Goal: Information Seeking & Learning: Learn about a topic

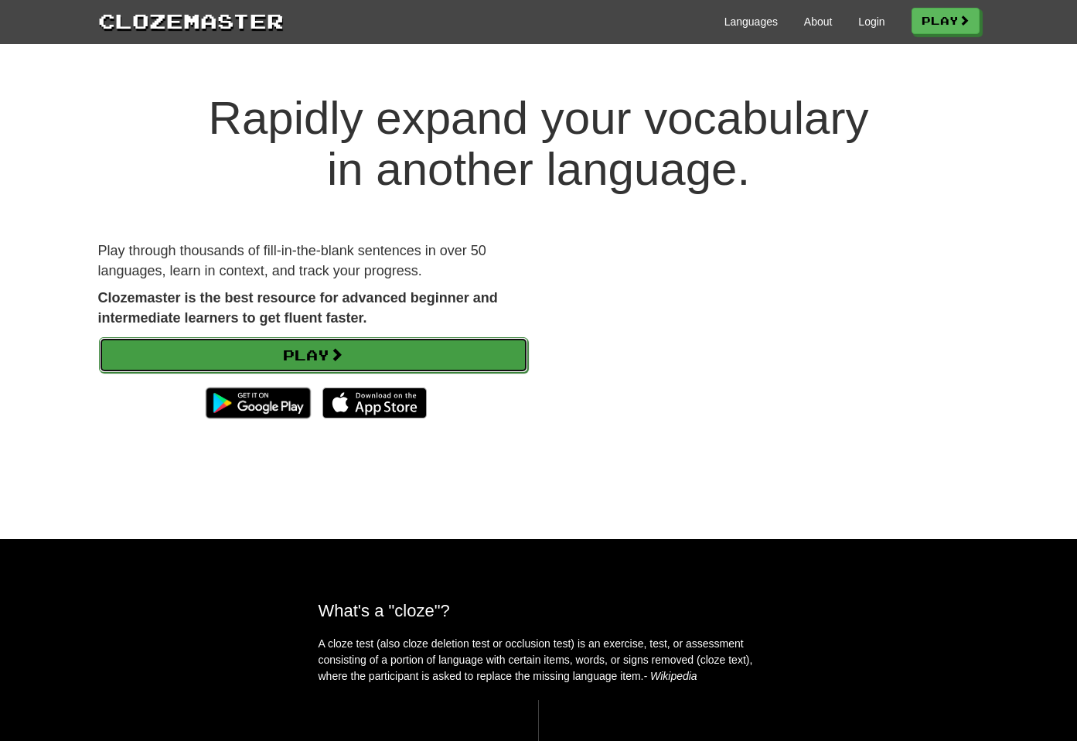
click at [377, 348] on link "Play" at bounding box center [313, 355] width 429 height 36
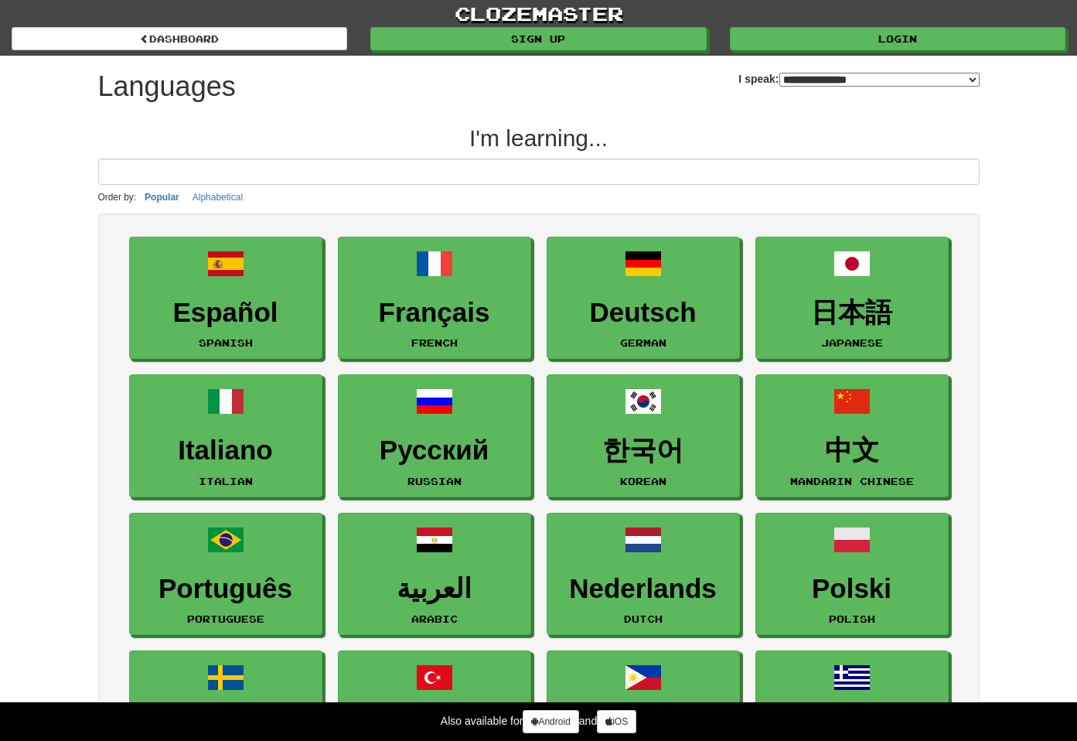
select select "*******"
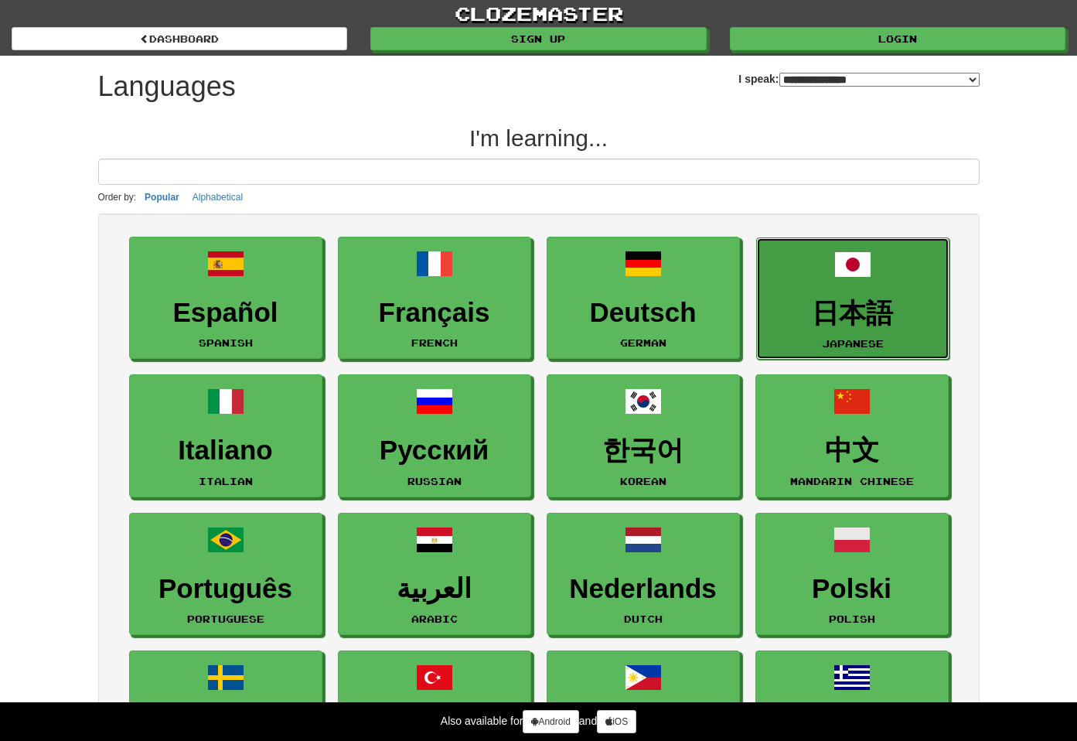
click at [911, 288] on link "日本語 Japanese" at bounding box center [852, 298] width 193 height 123
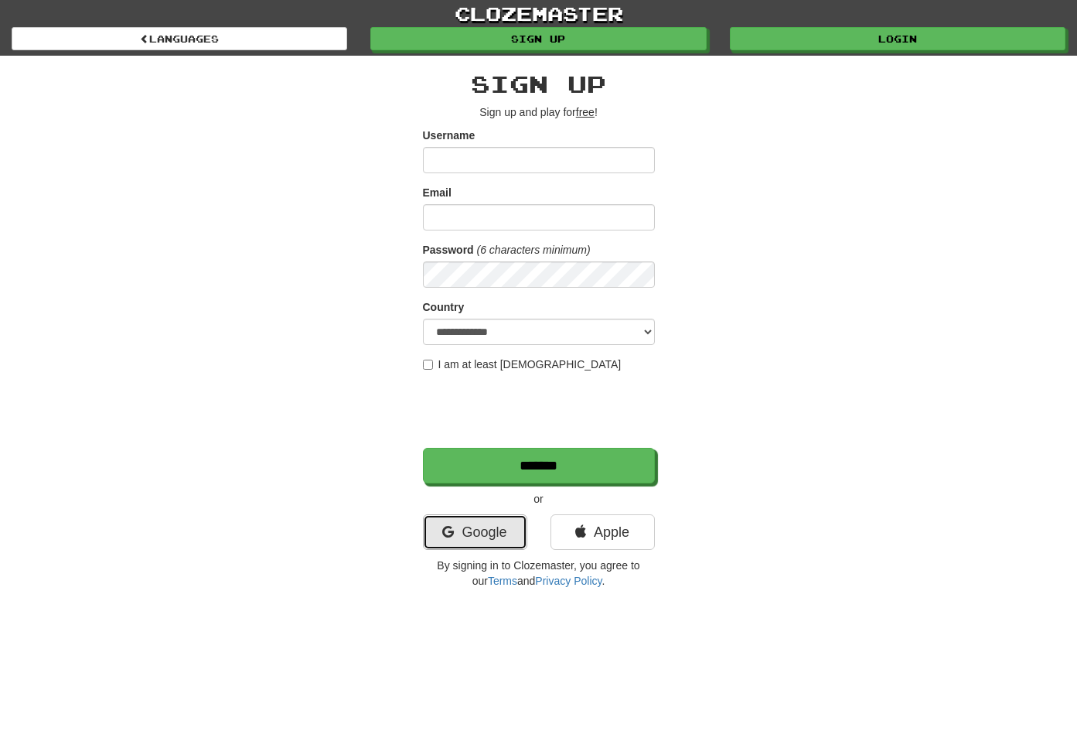
click at [502, 524] on link "Google" at bounding box center [475, 532] width 104 height 36
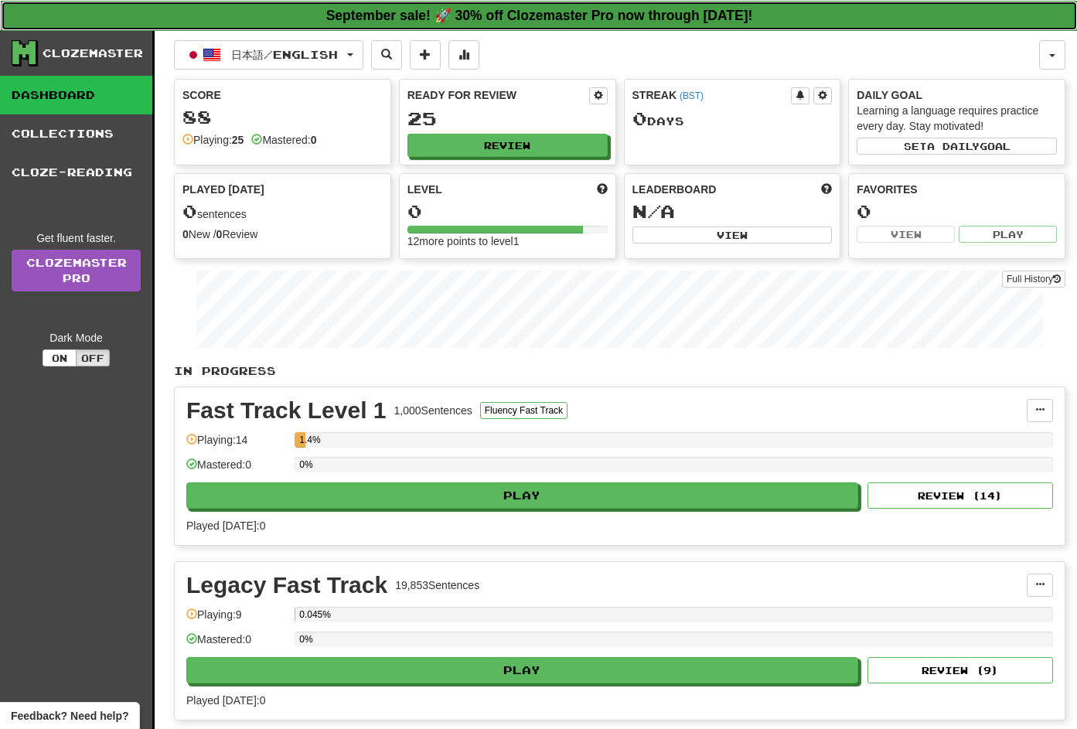
click at [548, 15] on strong "September sale! 🚀 30% off Clozemaster Pro now through Sunday September 21!" at bounding box center [539, 15] width 427 height 15
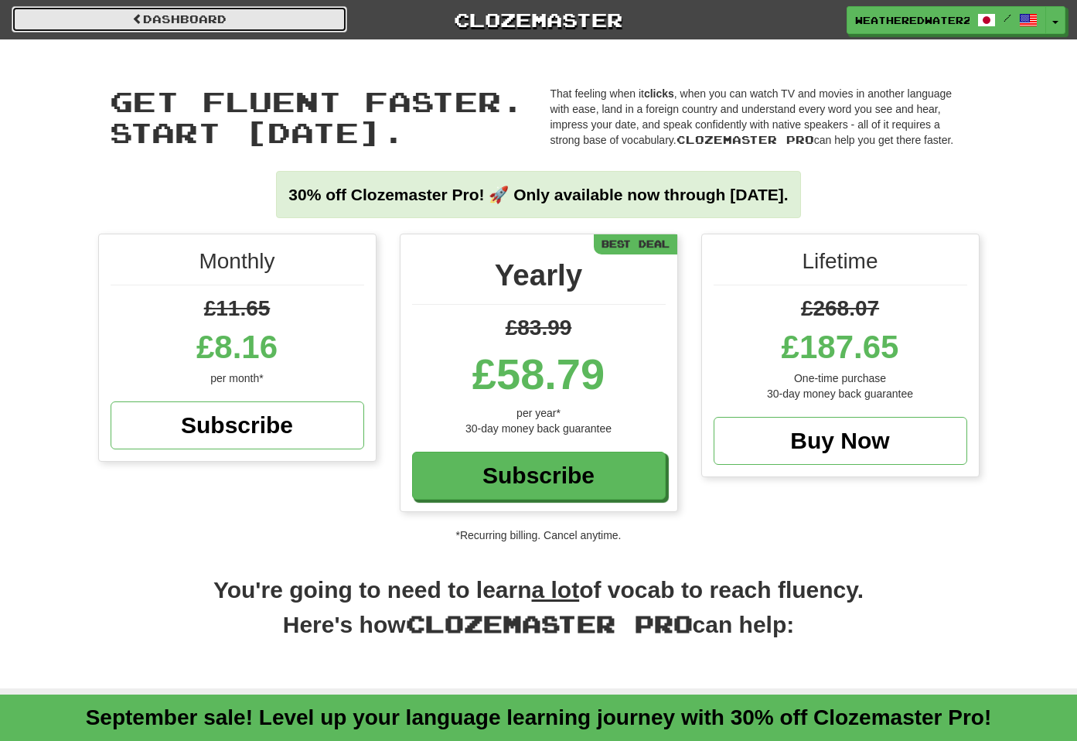
click at [323, 15] on link "Dashboard" at bounding box center [180, 19] width 336 height 26
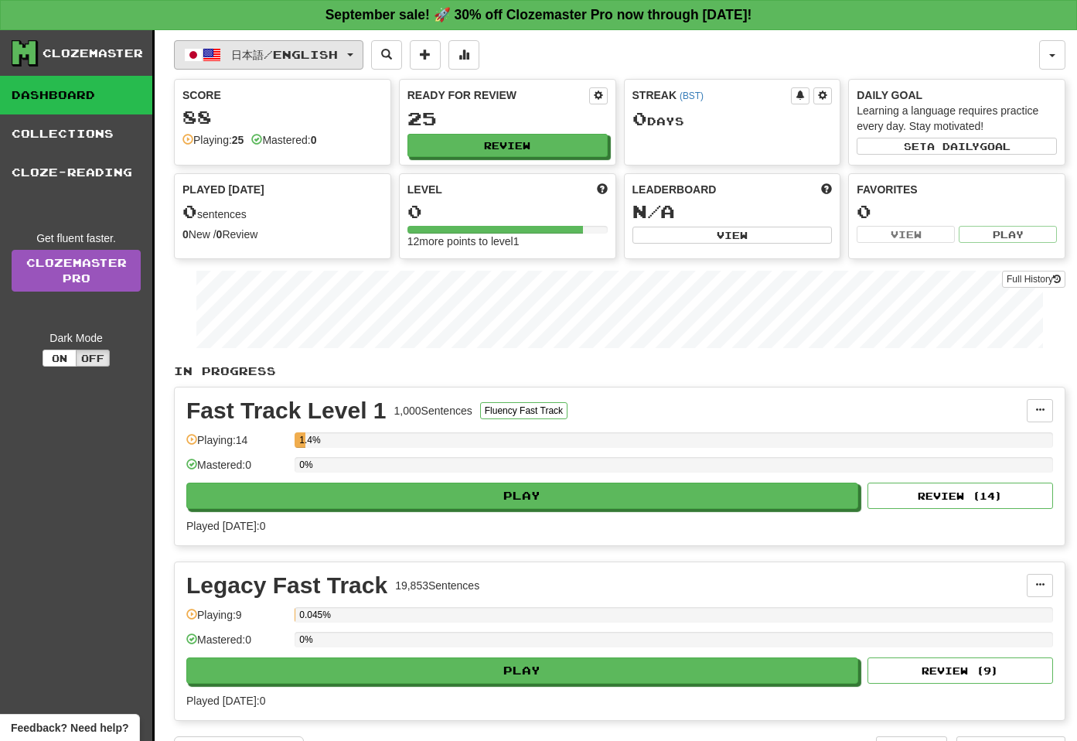
click at [195, 50] on span "button" at bounding box center [193, 55] width 19 height 19
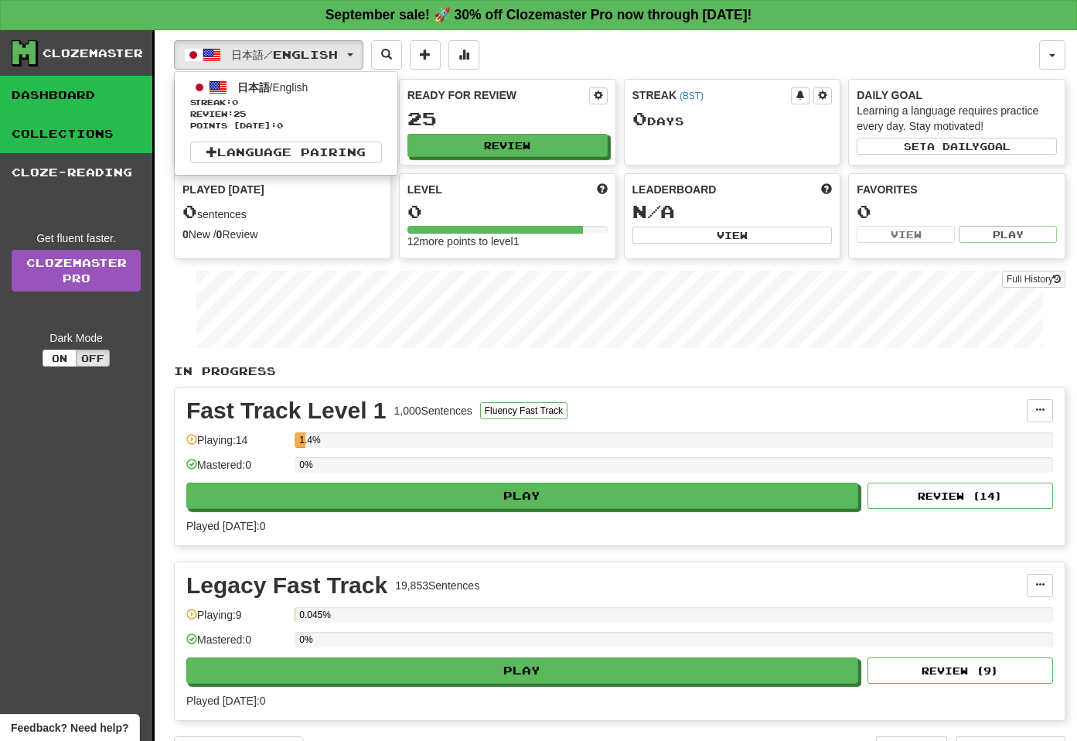
click at [125, 131] on link "Collections" at bounding box center [76, 133] width 152 height 39
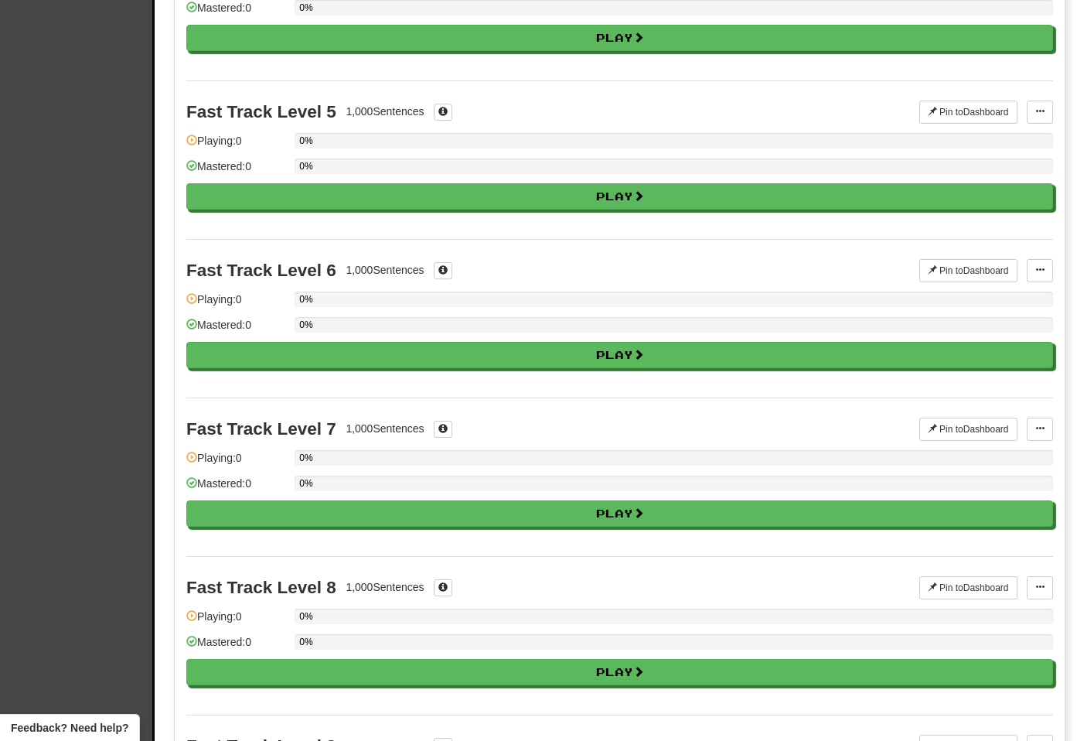
scroll to position [1555, 0]
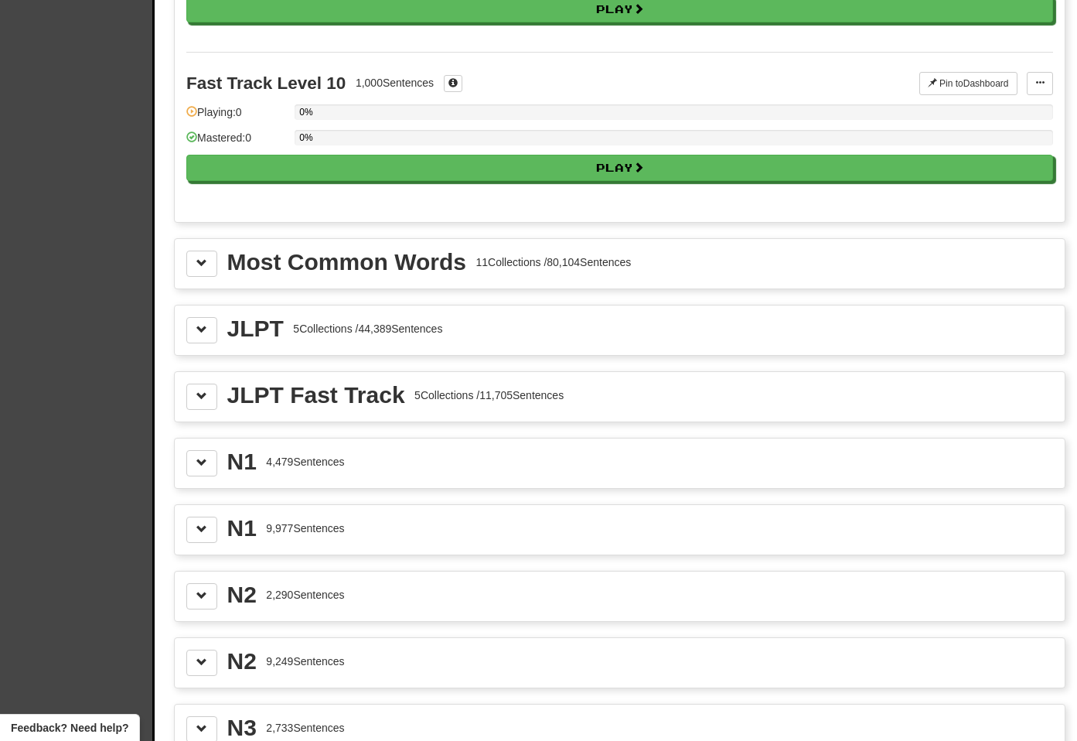
click at [643, 259] on div "Most Common Words 11 Collections / 80,104 Sentences" at bounding box center [619, 263] width 867 height 26
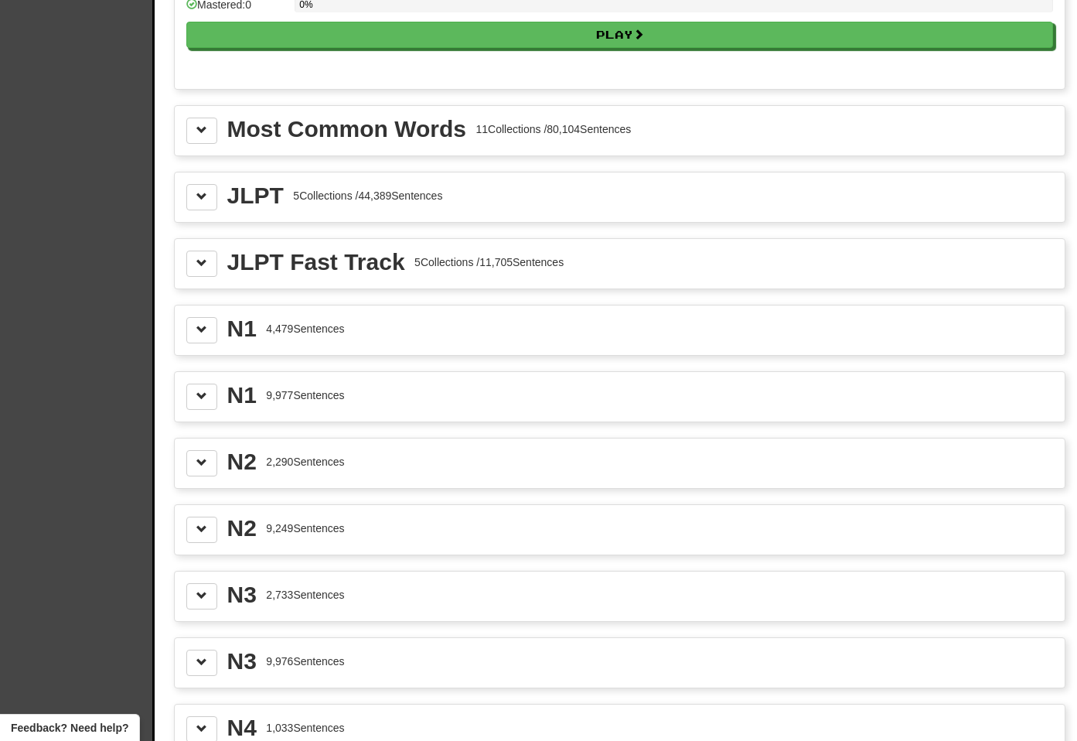
scroll to position [1413, 0]
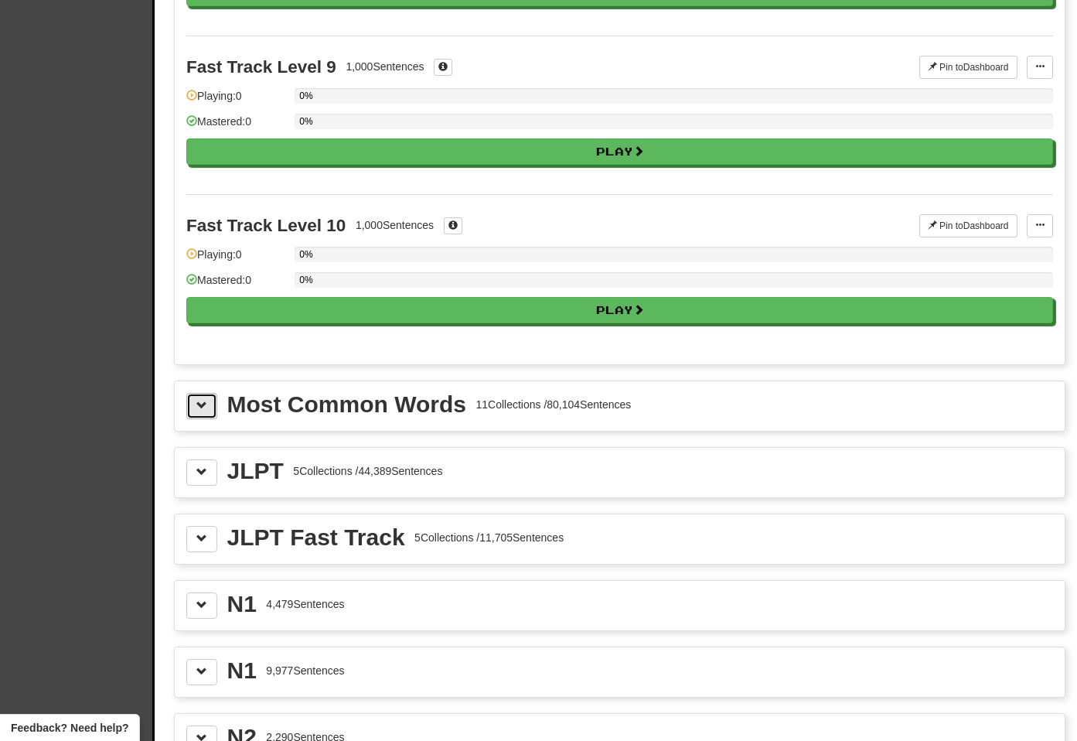
click at [199, 402] on span at bounding box center [201, 405] width 11 height 11
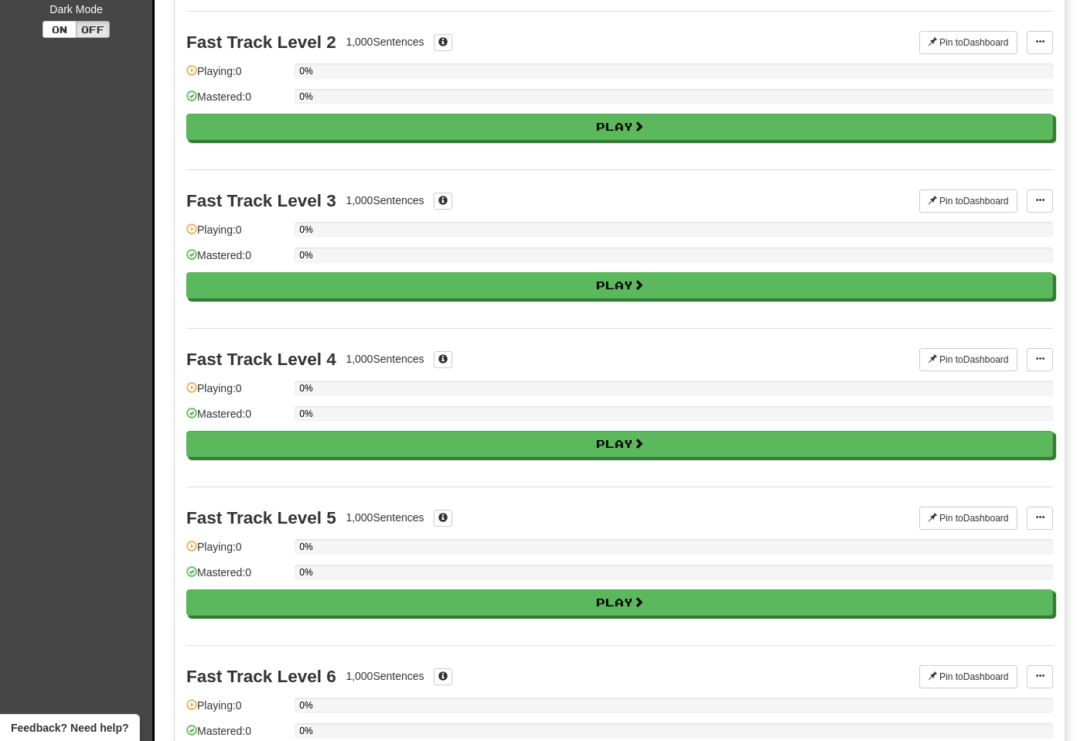
scroll to position [0, 0]
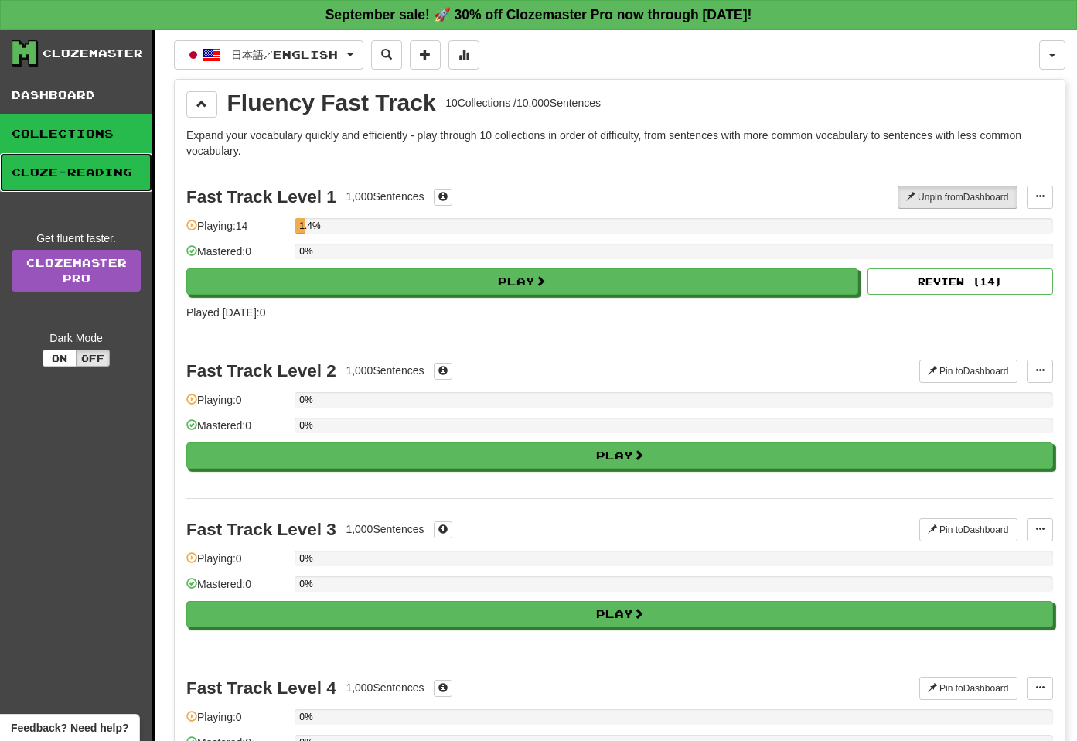
click at [103, 178] on link "Cloze-Reading" at bounding box center [76, 172] width 152 height 39
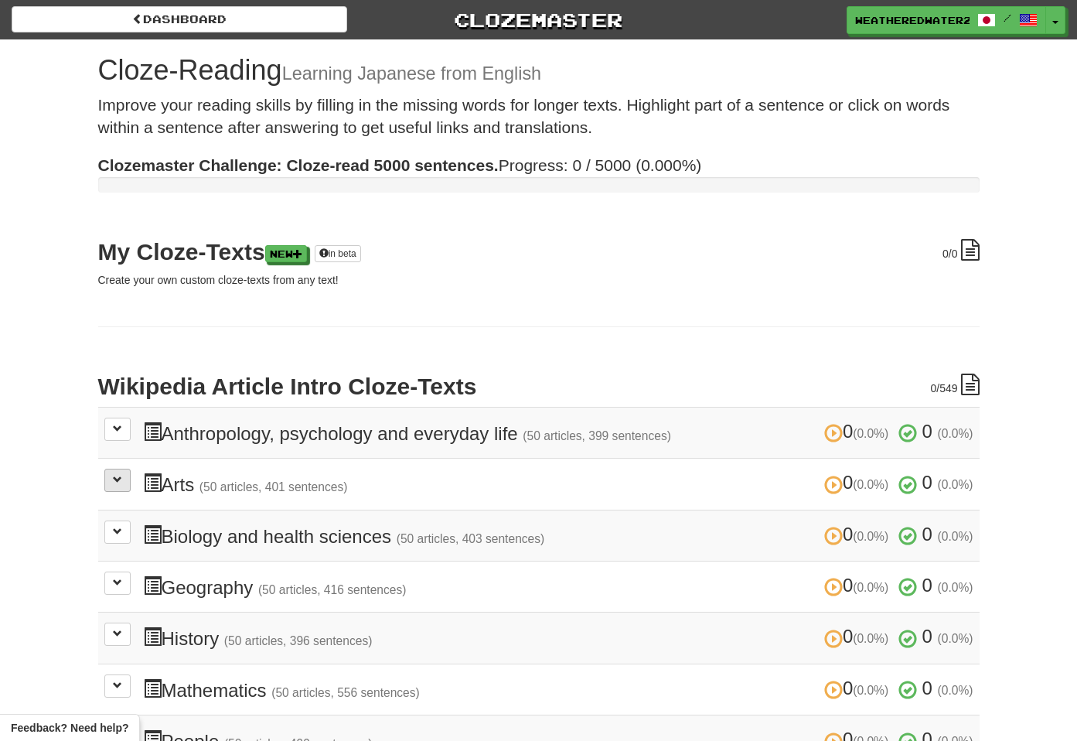
scroll to position [9, 0]
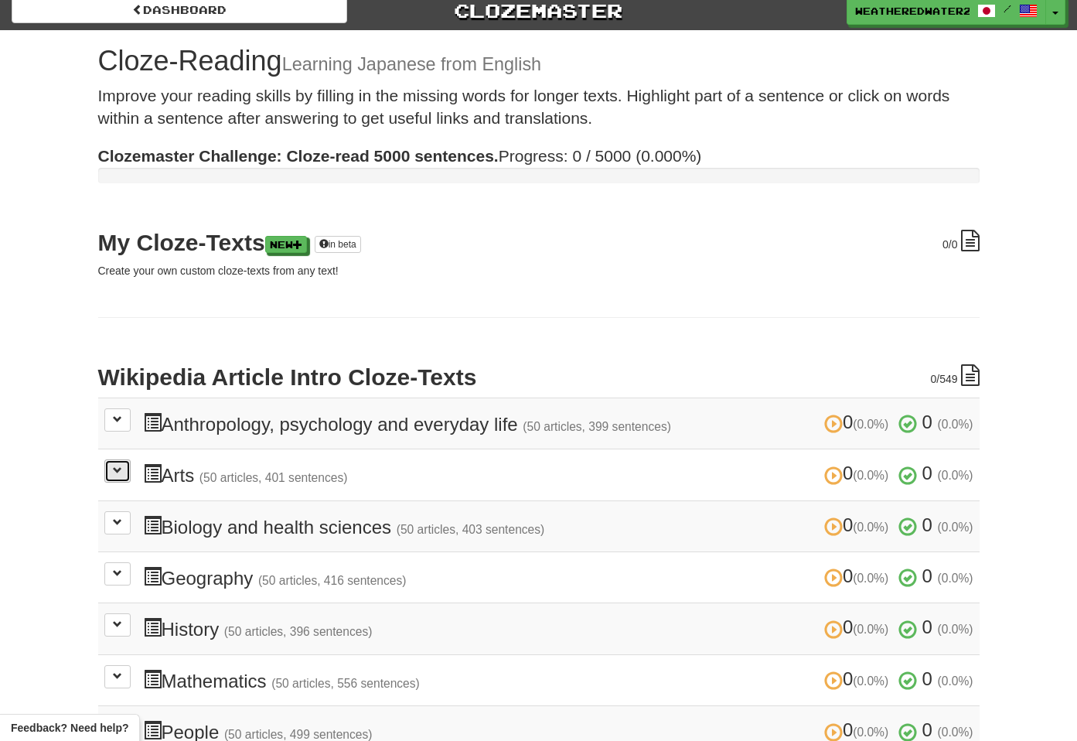
click at [109, 470] on button at bounding box center [117, 470] width 26 height 23
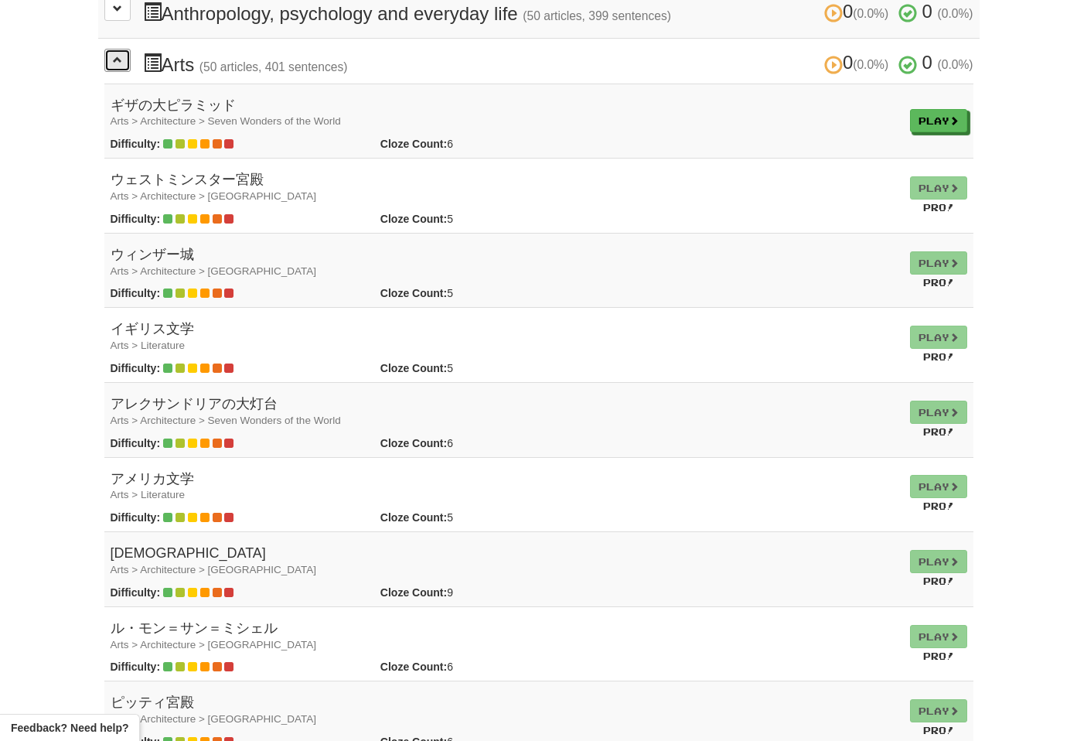
scroll to position [0, 0]
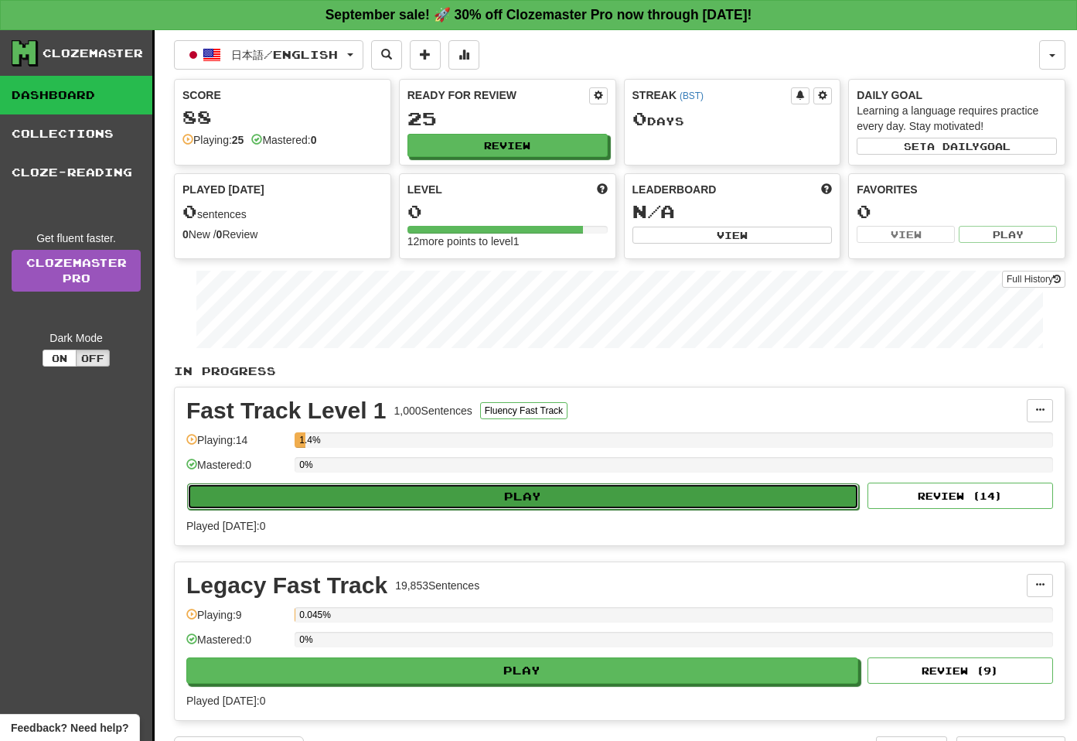
click at [452, 496] on button "Play" at bounding box center [523, 496] width 672 height 26
select select "**"
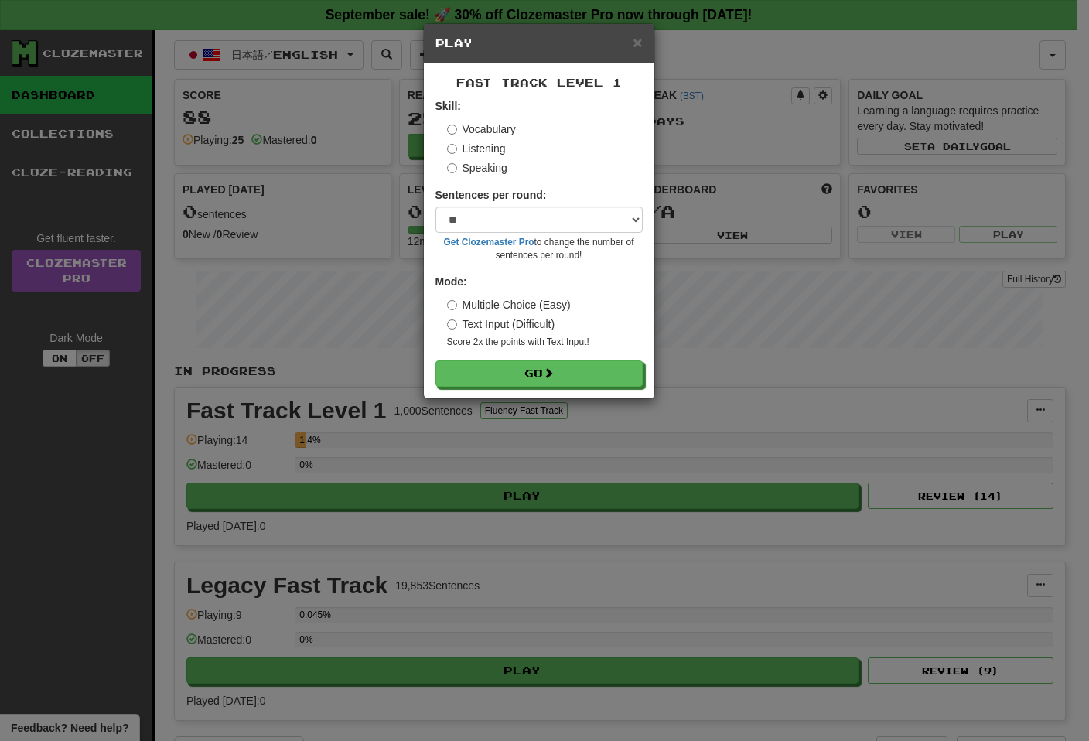
click at [491, 149] on label "Listening" at bounding box center [476, 148] width 59 height 15
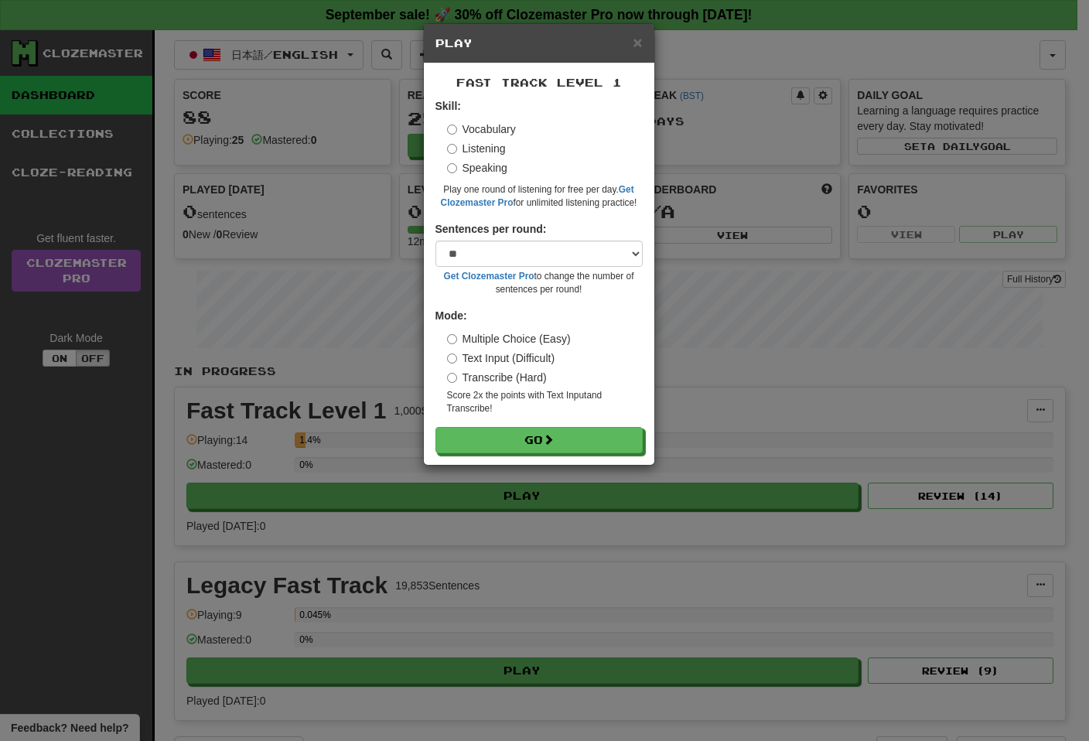
click at [486, 169] on label "Speaking" at bounding box center [477, 167] width 60 height 15
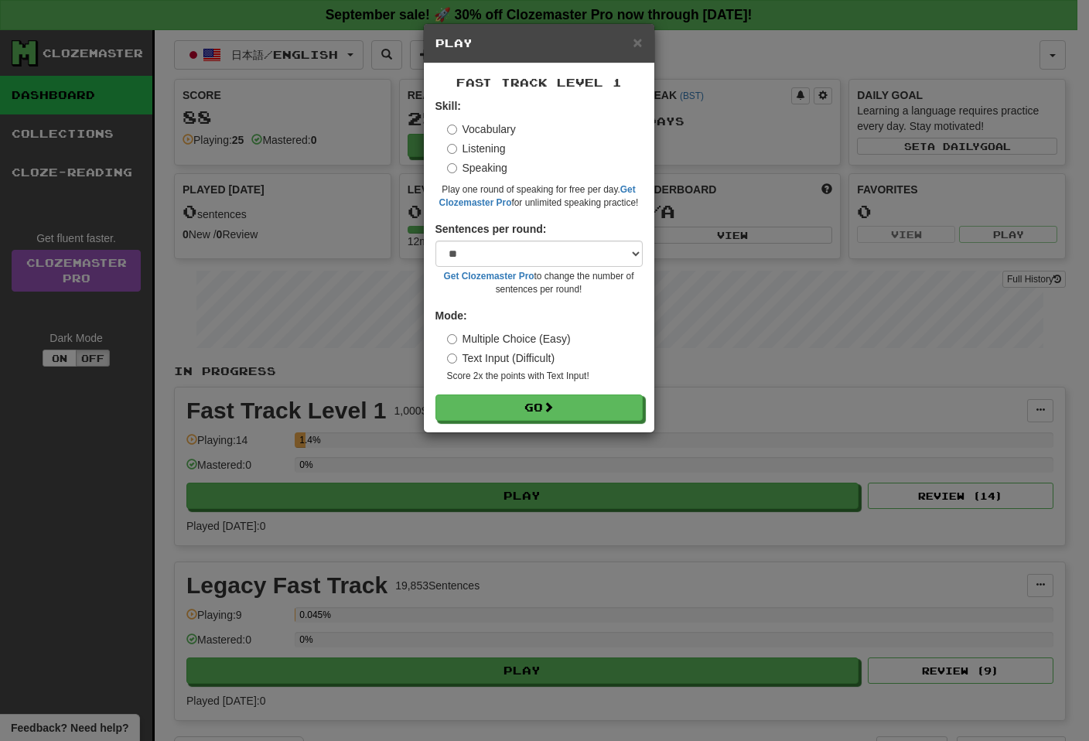
click at [489, 151] on label "Listening" at bounding box center [476, 148] width 59 height 15
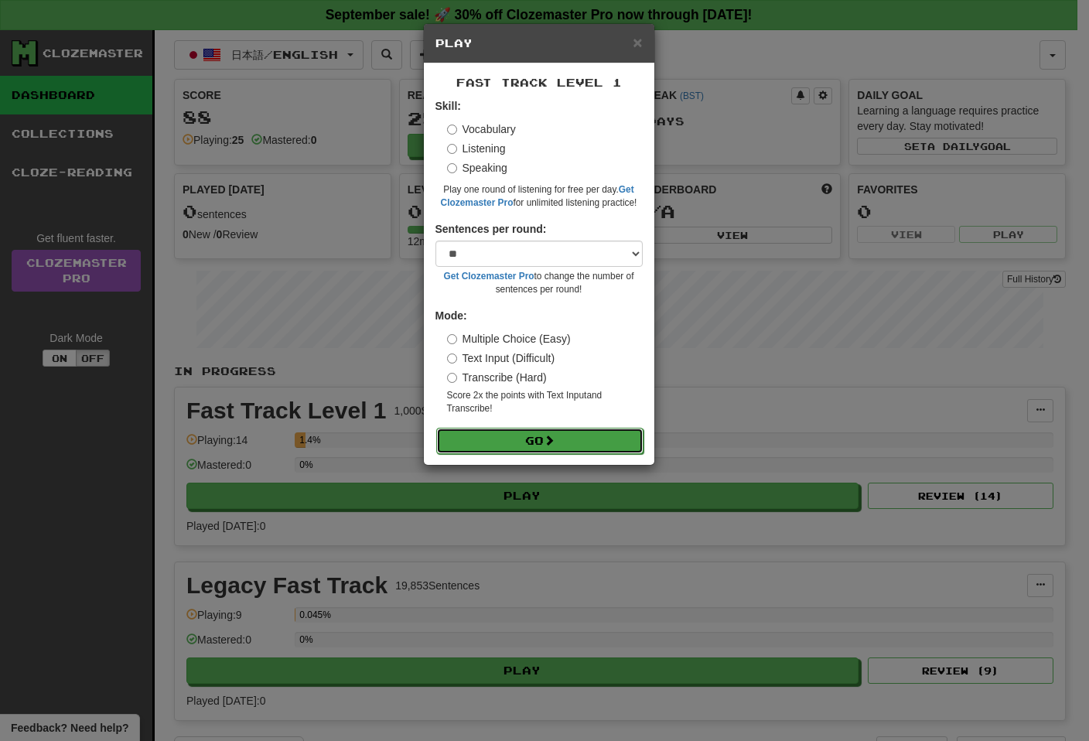
click at [571, 436] on button "Go" at bounding box center [539, 441] width 207 height 26
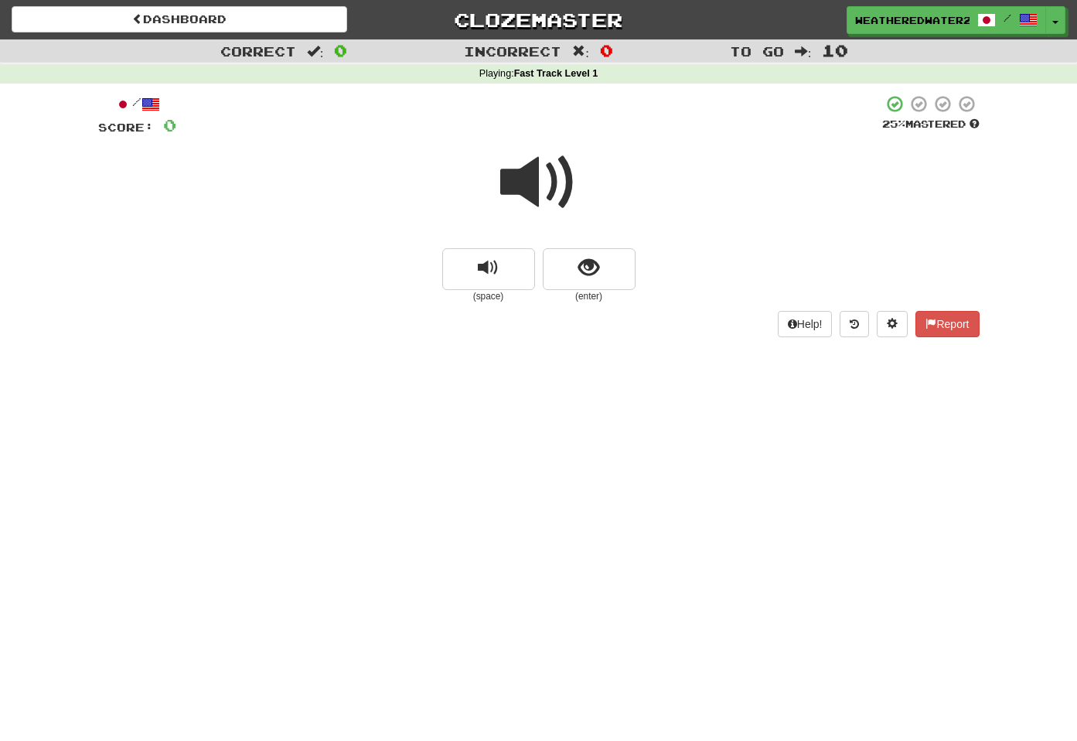
click at [526, 177] on span at bounding box center [538, 182] width 77 height 77
click at [535, 194] on span at bounding box center [538, 182] width 77 height 77
click at [514, 281] on button "replay audio" at bounding box center [488, 269] width 93 height 42
click at [603, 278] on button "show sentence" at bounding box center [589, 269] width 93 height 42
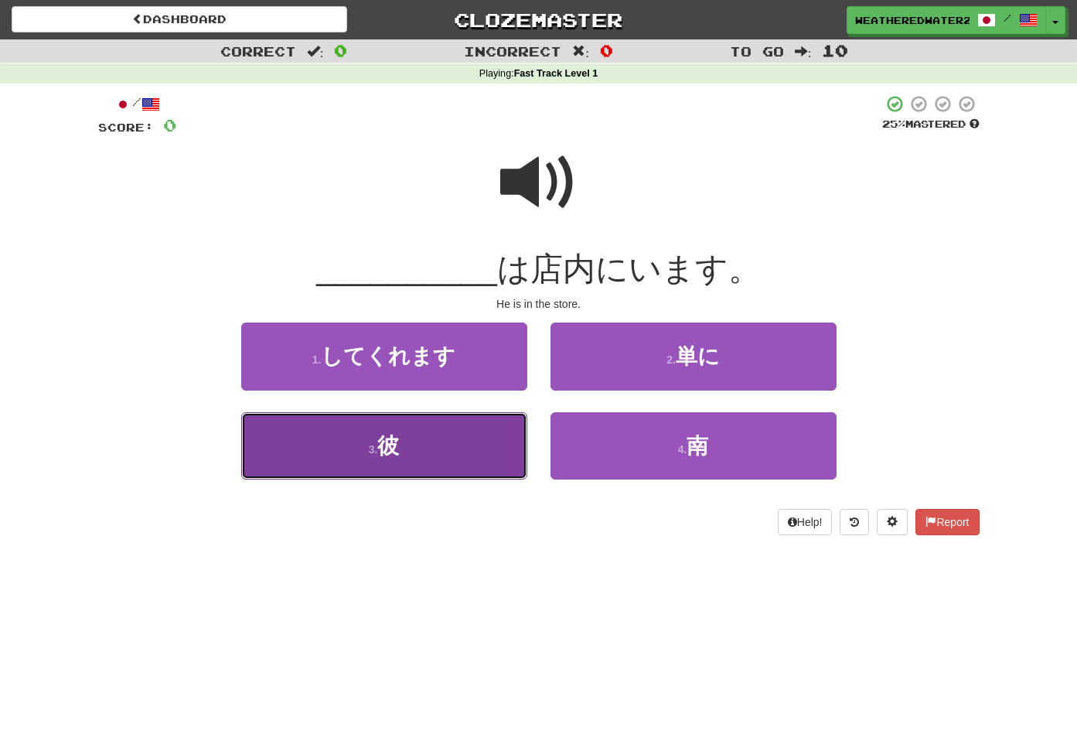
click at [421, 446] on button "3 . 彼" at bounding box center [384, 445] width 286 height 67
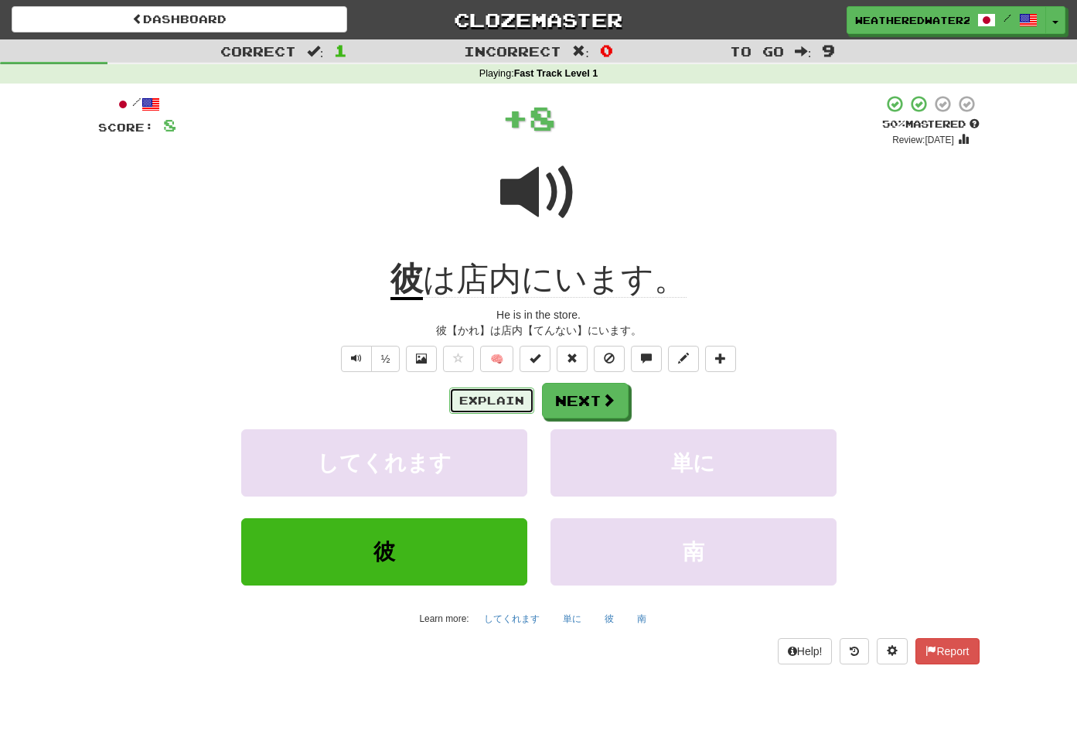
click at [506, 408] on button "Explain" at bounding box center [491, 400] width 85 height 26
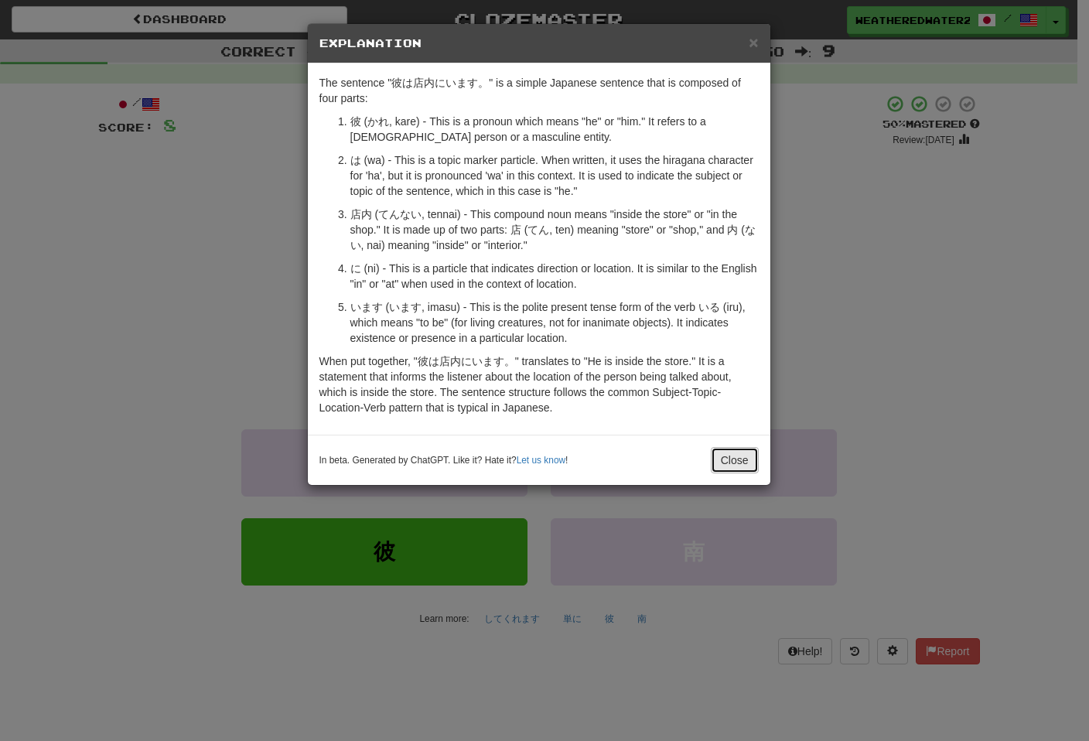
click at [741, 465] on button "Close" at bounding box center [734, 460] width 48 height 26
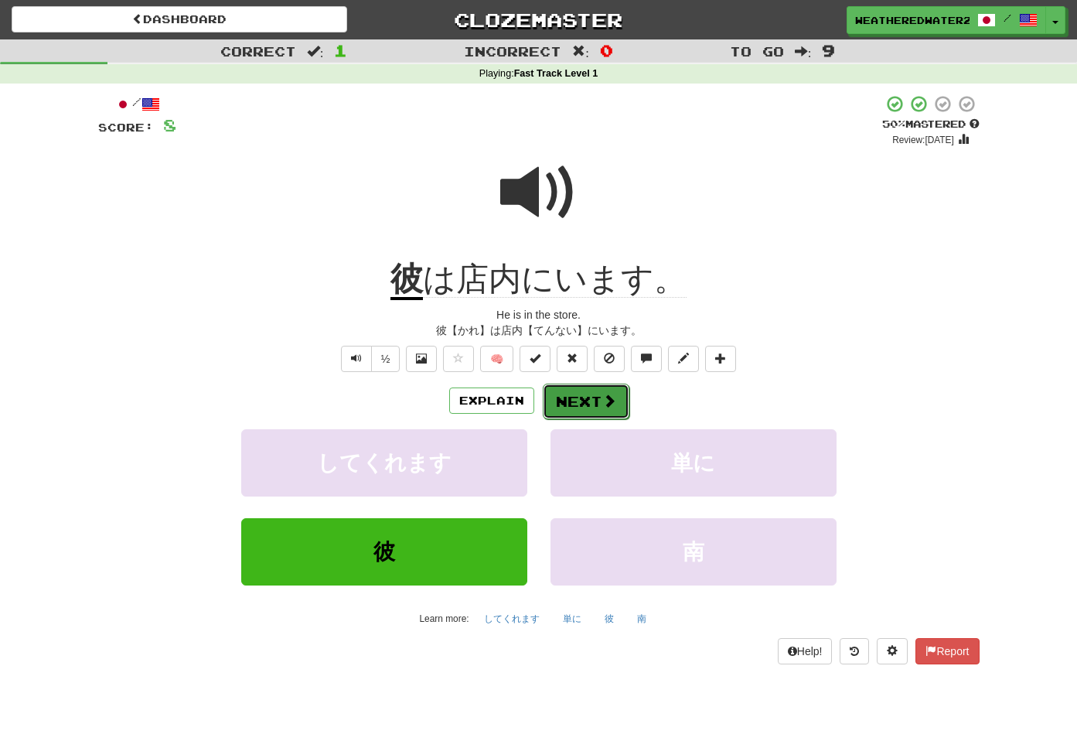
click at [584, 412] on button "Next" at bounding box center [586, 401] width 87 height 36
